Goal: Navigation & Orientation: Find specific page/section

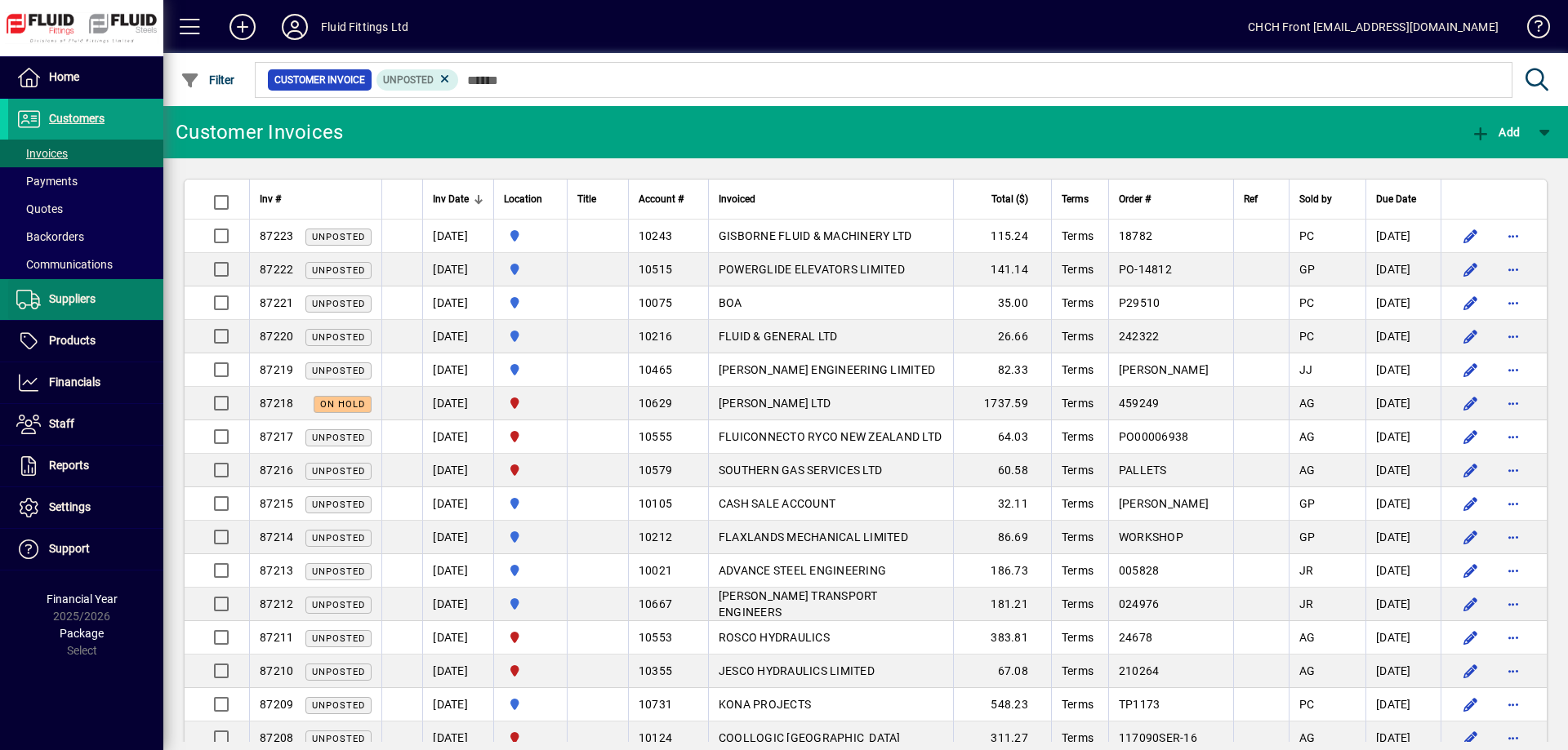
click at [91, 304] on span "Suppliers" at bounding box center [72, 299] width 46 height 13
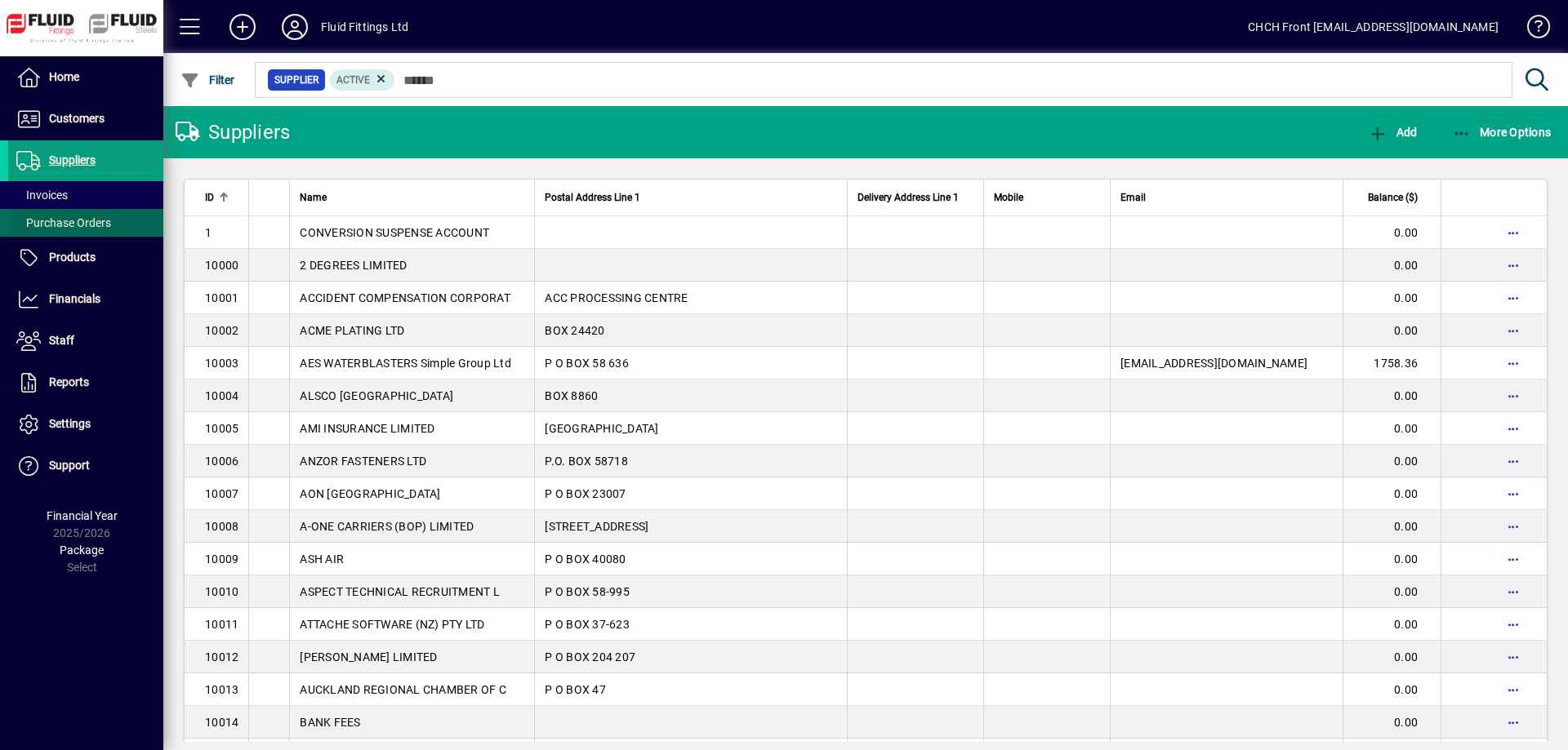
click at [104, 225] on span "Purchase Orders" at bounding box center [63, 223] width 95 height 13
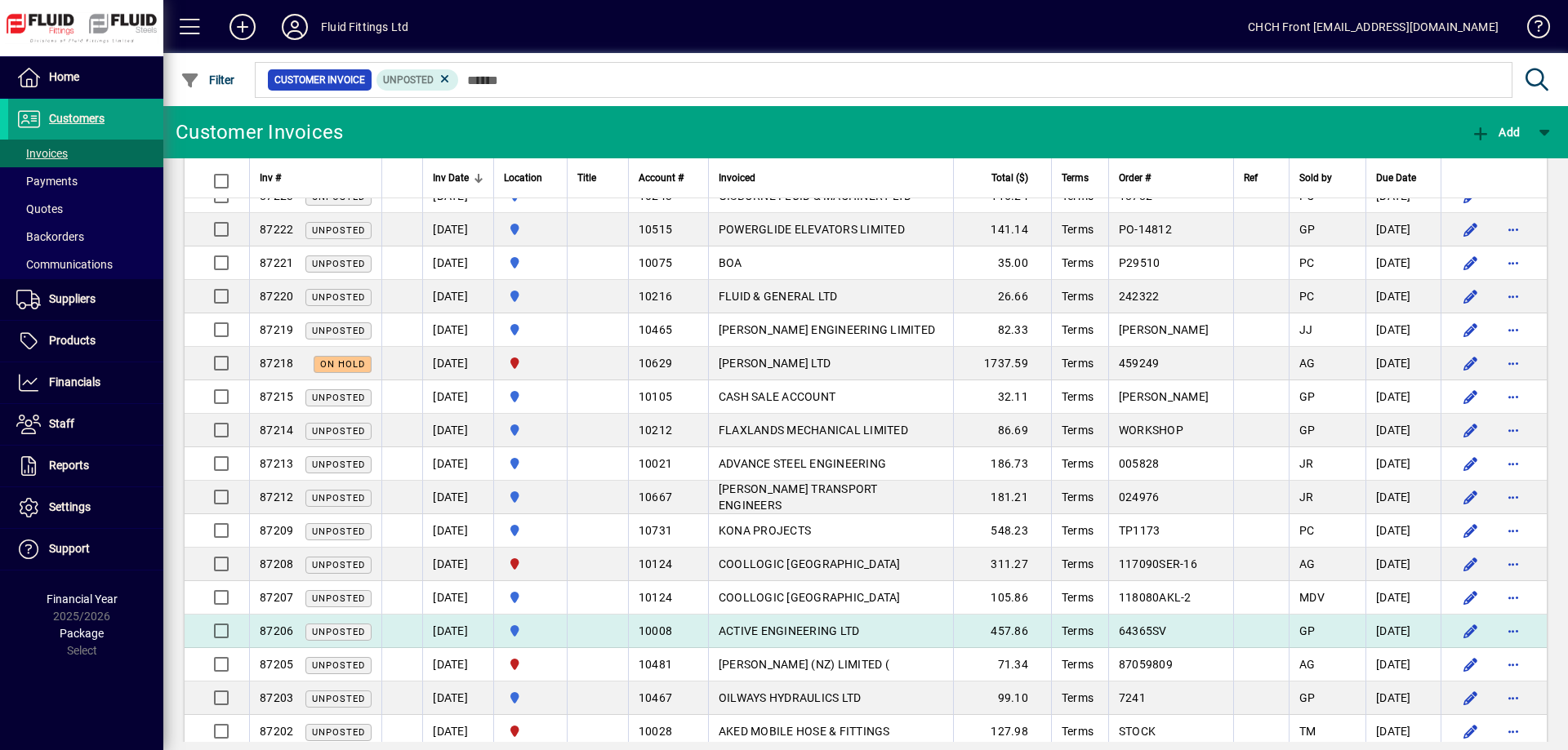
scroll to position [249, 0]
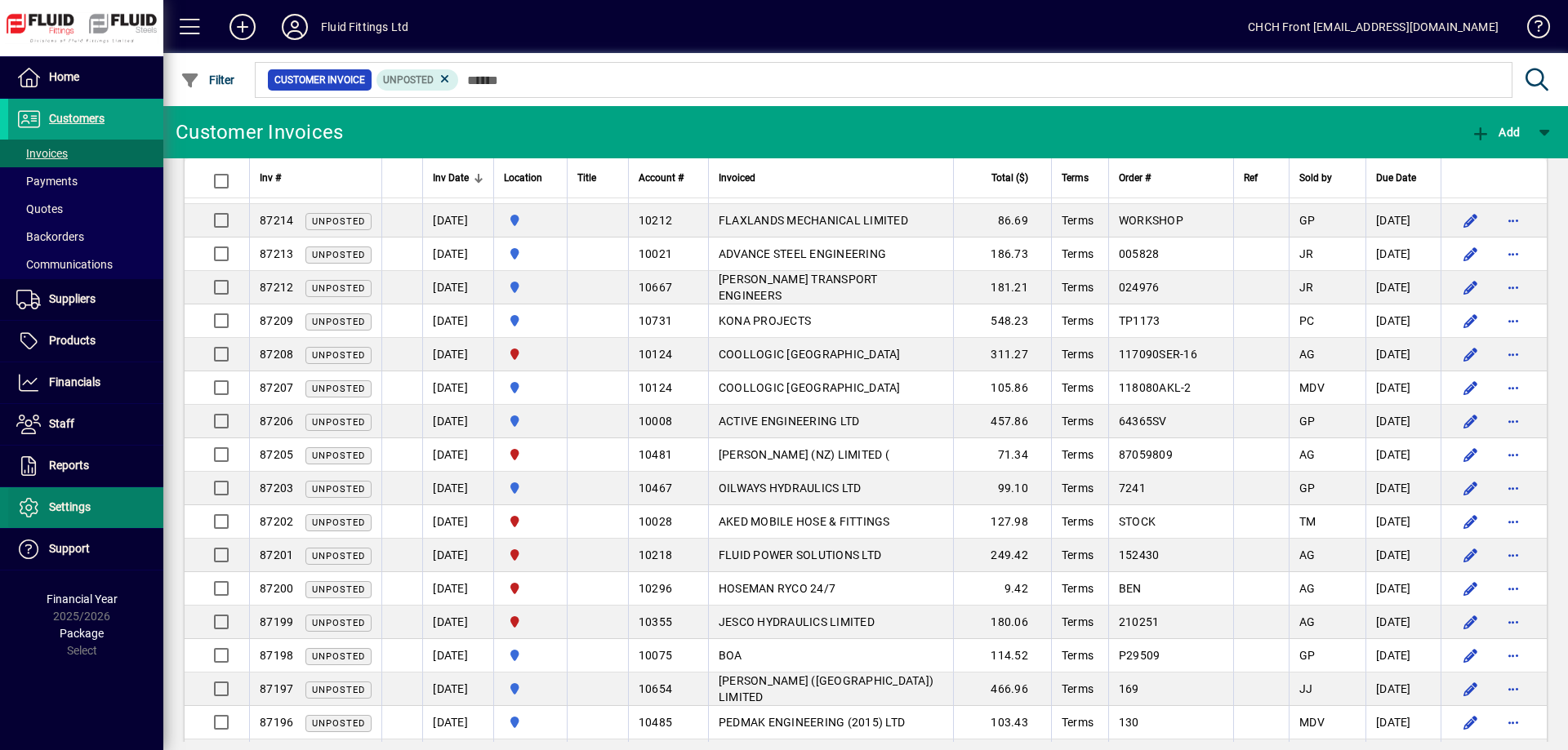
click at [71, 515] on span "Settings" at bounding box center [50, 507] width 83 height 20
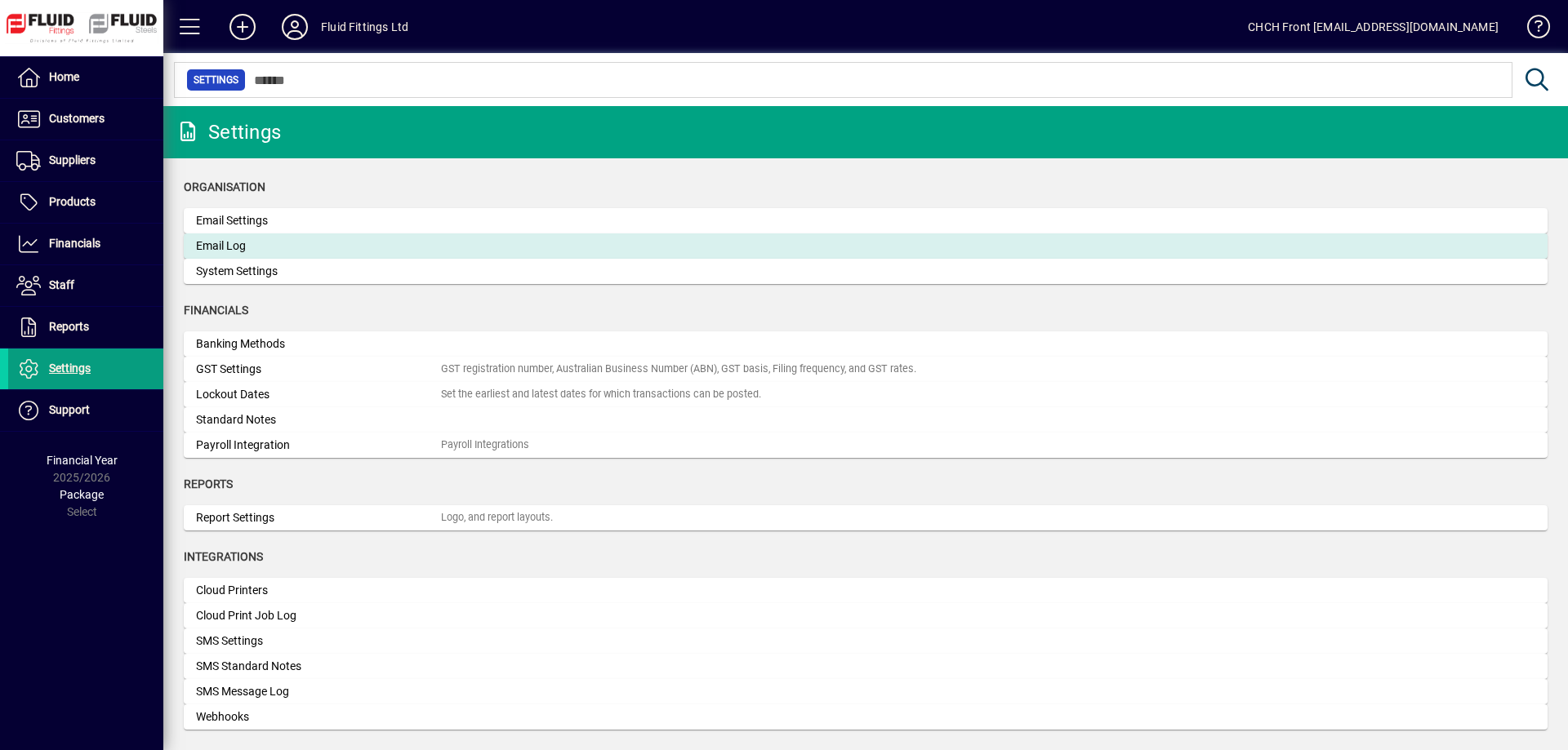
click at [236, 249] on div "Email Log" at bounding box center [318, 246] width 245 height 17
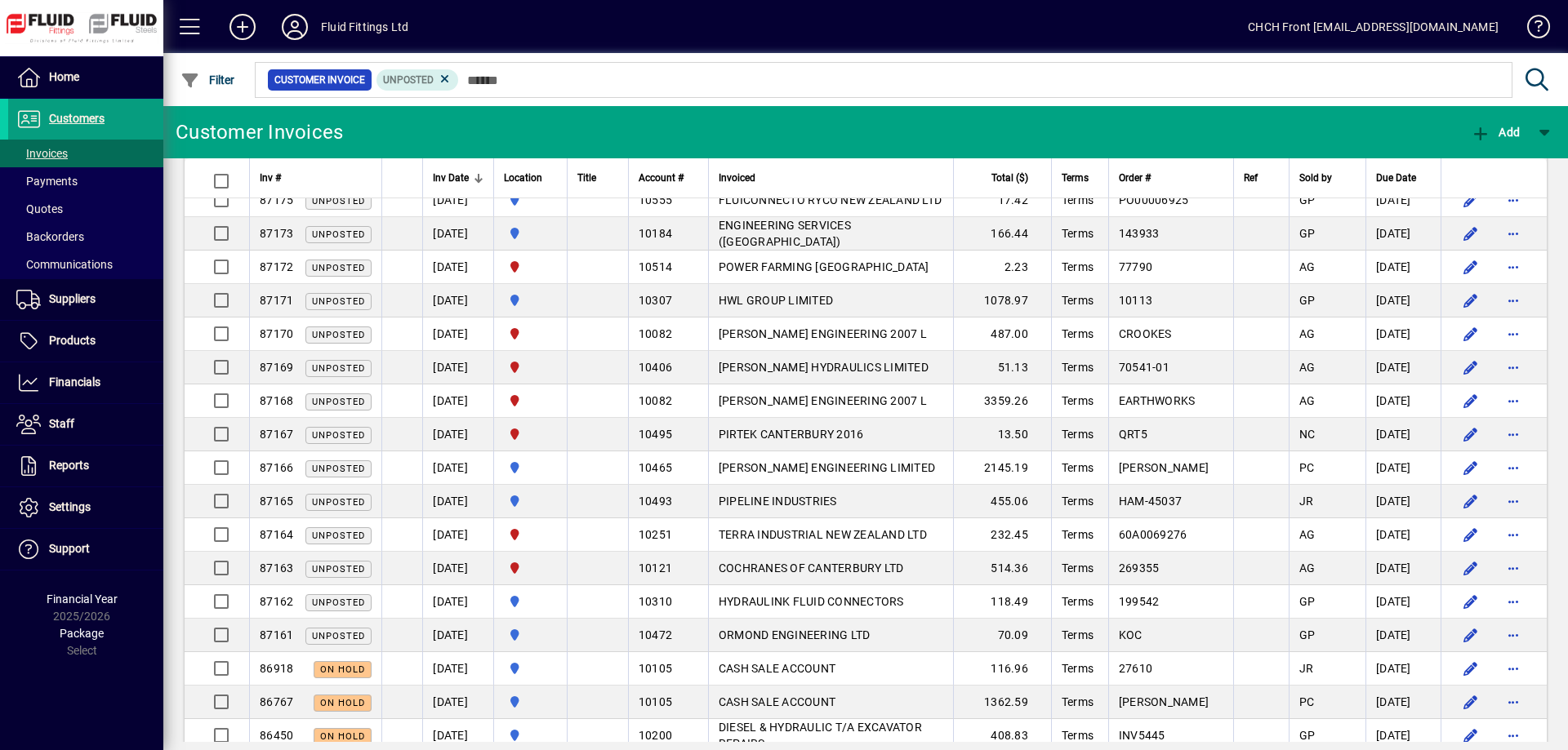
scroll to position [1332, 0]
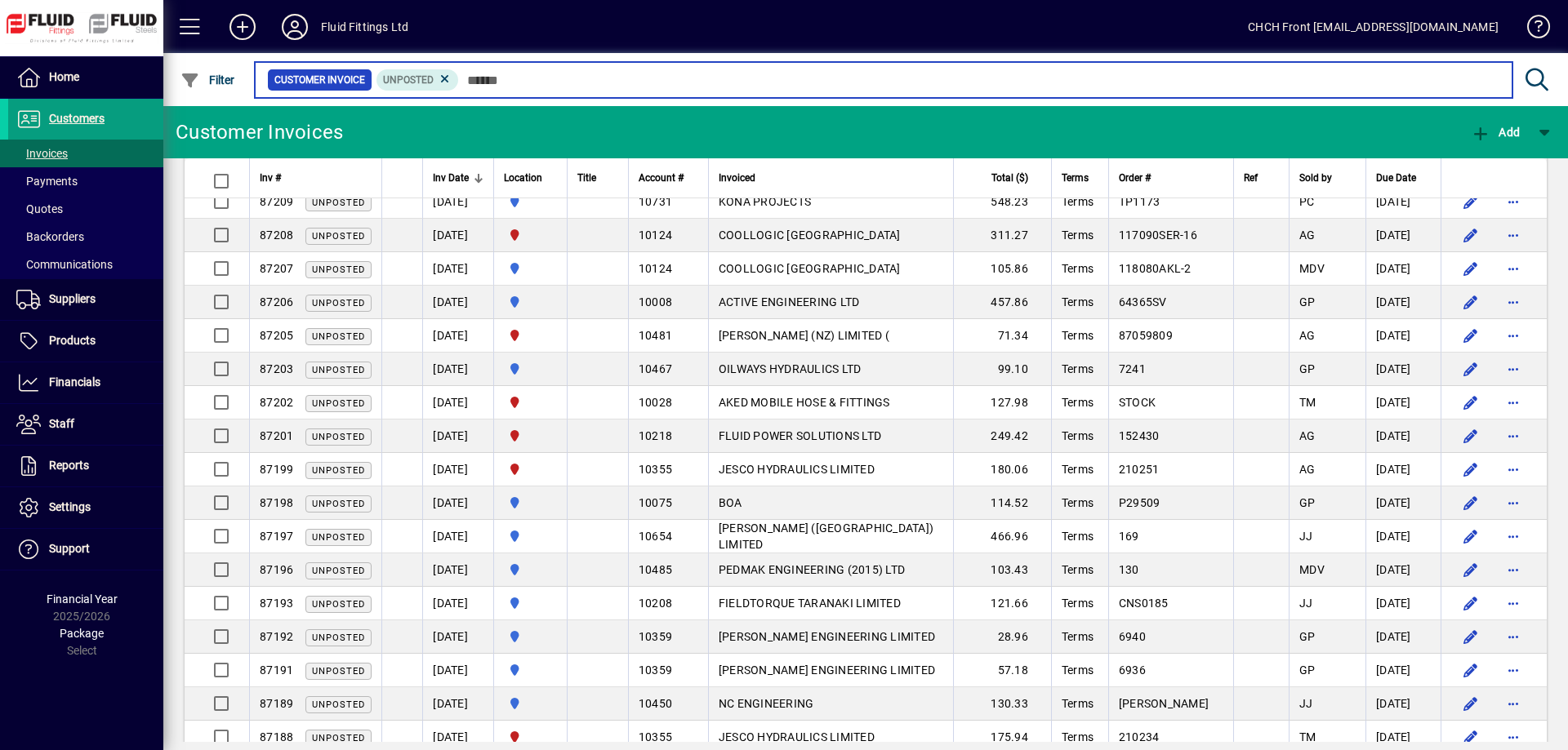
scroll to position [416, 0]
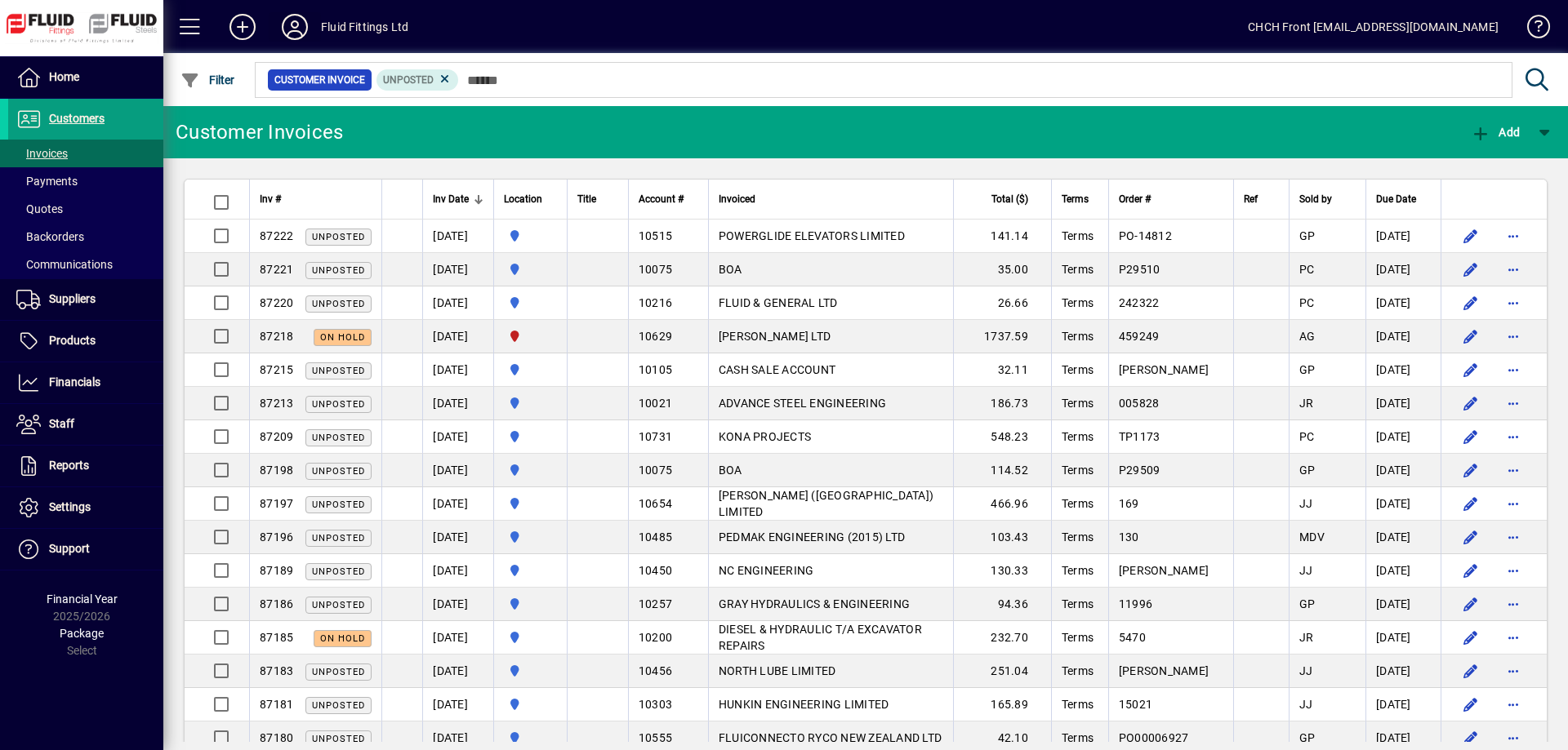
click at [293, 22] on icon at bounding box center [295, 27] width 33 height 26
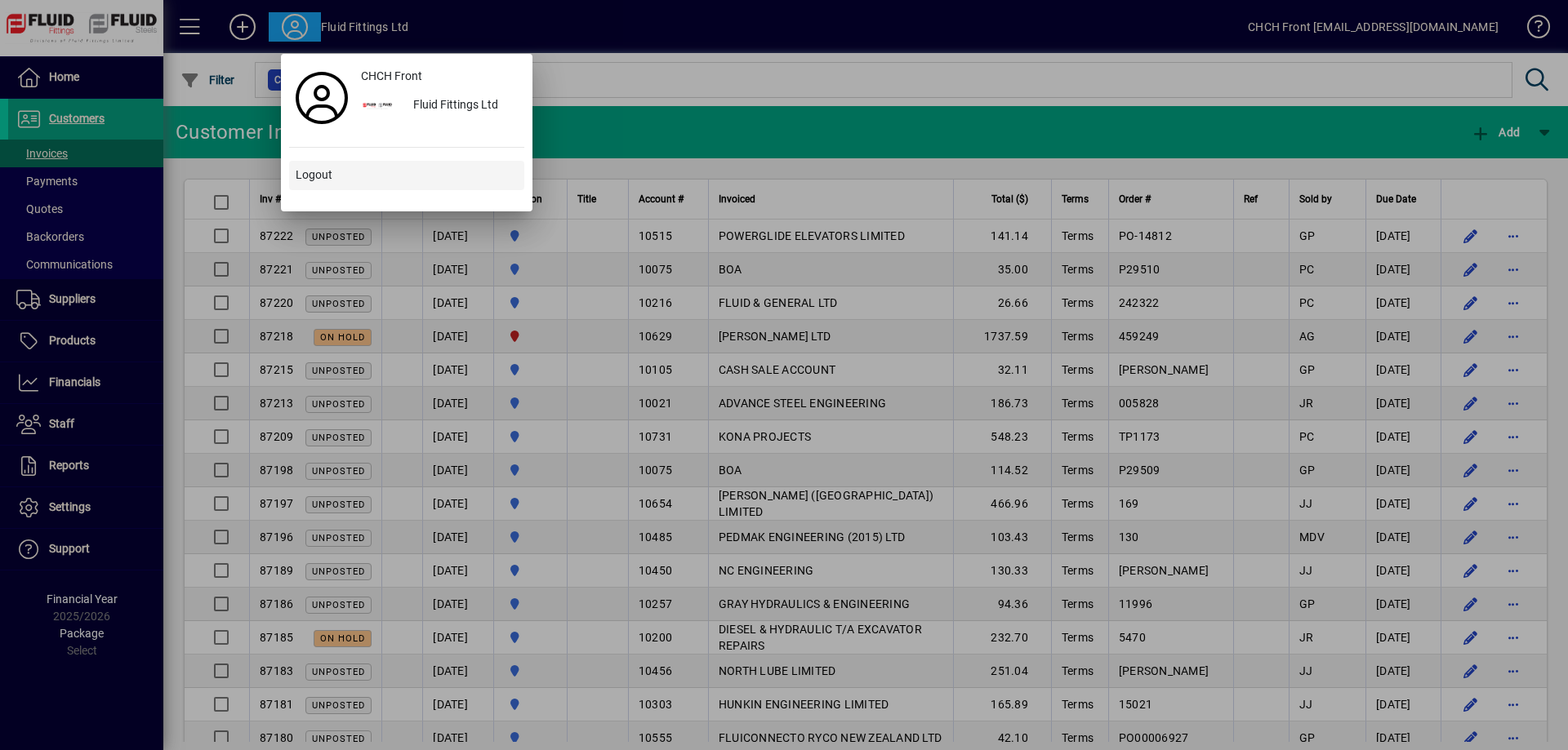
click at [348, 180] on span at bounding box center [407, 176] width 235 height 40
